Goal: Task Accomplishment & Management: Manage account settings

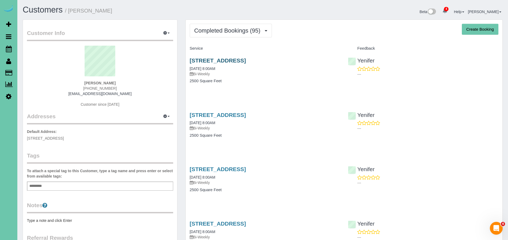
click at [246, 61] on link "4321 S 174th Ave, Omaha, NE 68135" at bounding box center [218, 60] width 56 height 6
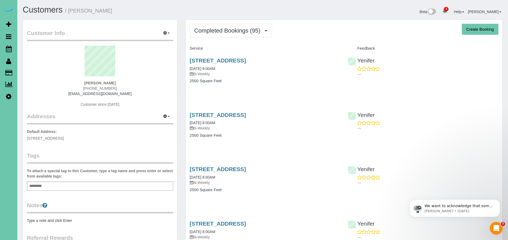
click at [223, 44] on div "Service" at bounding box center [265, 48] width 159 height 9
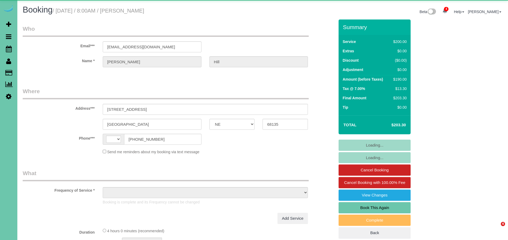
select select "NE"
select select "string:[GEOGRAPHIC_DATA]"
select select "string:fspay-378439ef-b1a8-402e-9b25-154d68d28bf5"
select select "object:882"
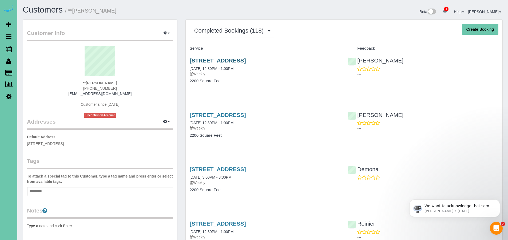
click at [245, 60] on link "2204 S 86th Ave, Omaha, NE 68124" at bounding box center [218, 60] width 56 height 6
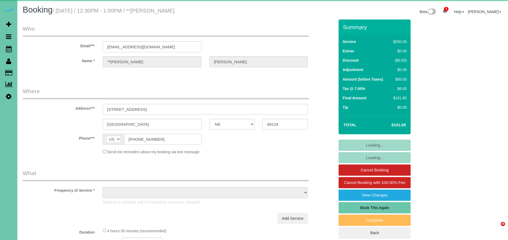
select select "NE"
select select "object:736"
select select "string:fspay-3556f306-b69a-4621-8005-99cea364a67c"
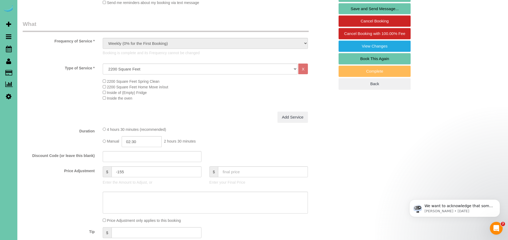
scroll to position [40, 0]
